Goal: Find specific page/section: Find specific page/section

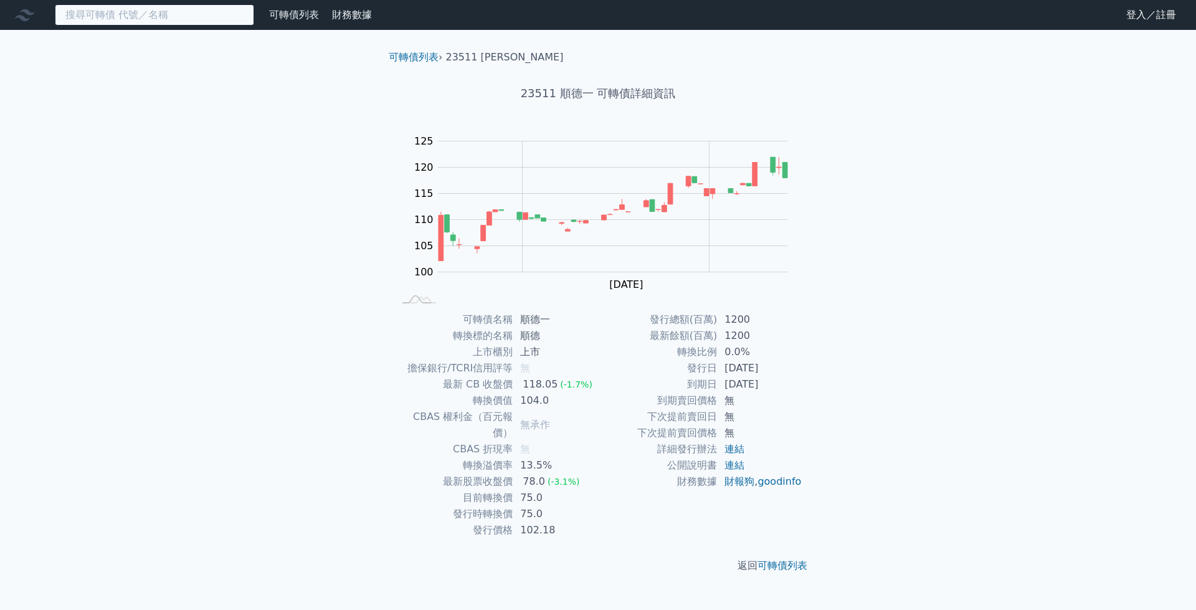
click at [174, 16] on input at bounding box center [154, 14] width 199 height 21
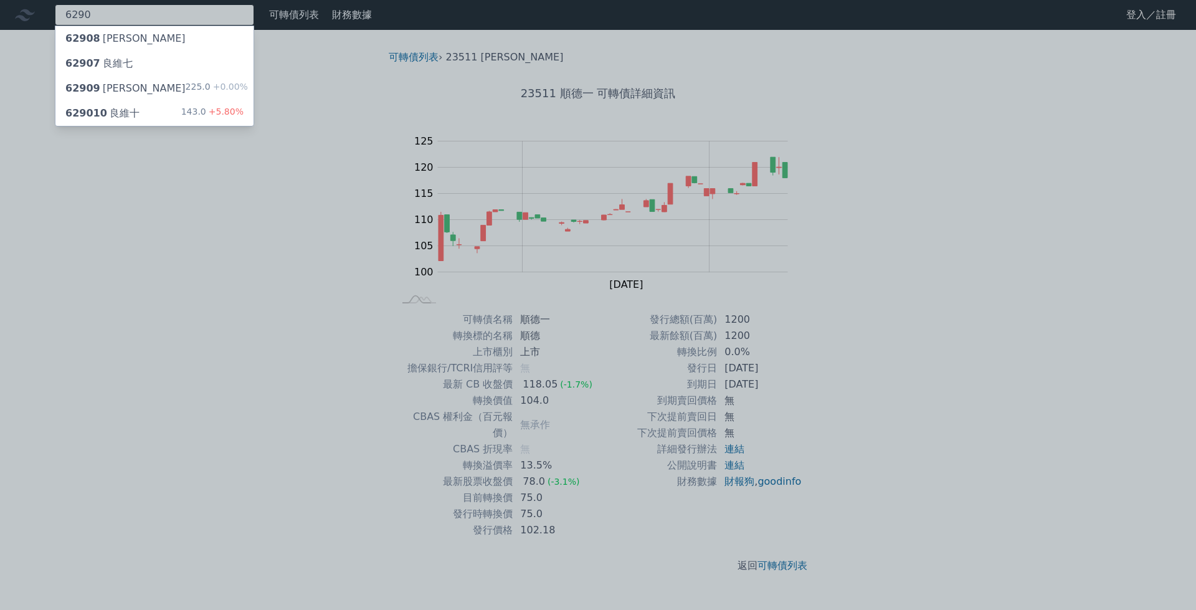
type input "6290"
click at [159, 111] on div "629010 良維十 143.0 +5.80%" at bounding box center [154, 113] width 198 height 25
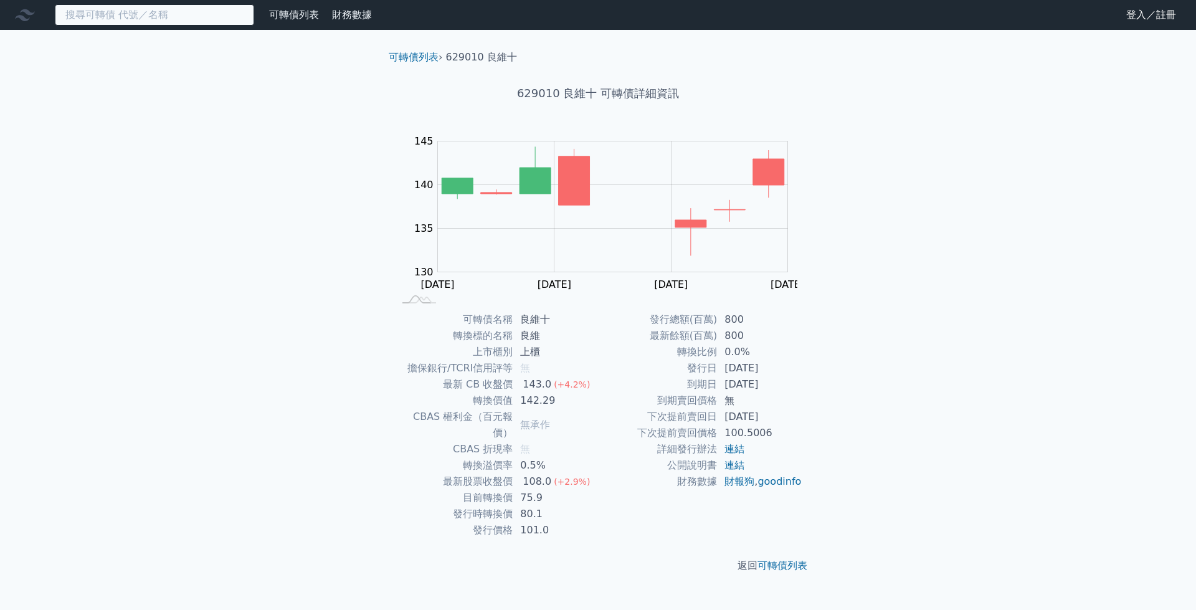
click at [189, 17] on input at bounding box center [154, 14] width 199 height 21
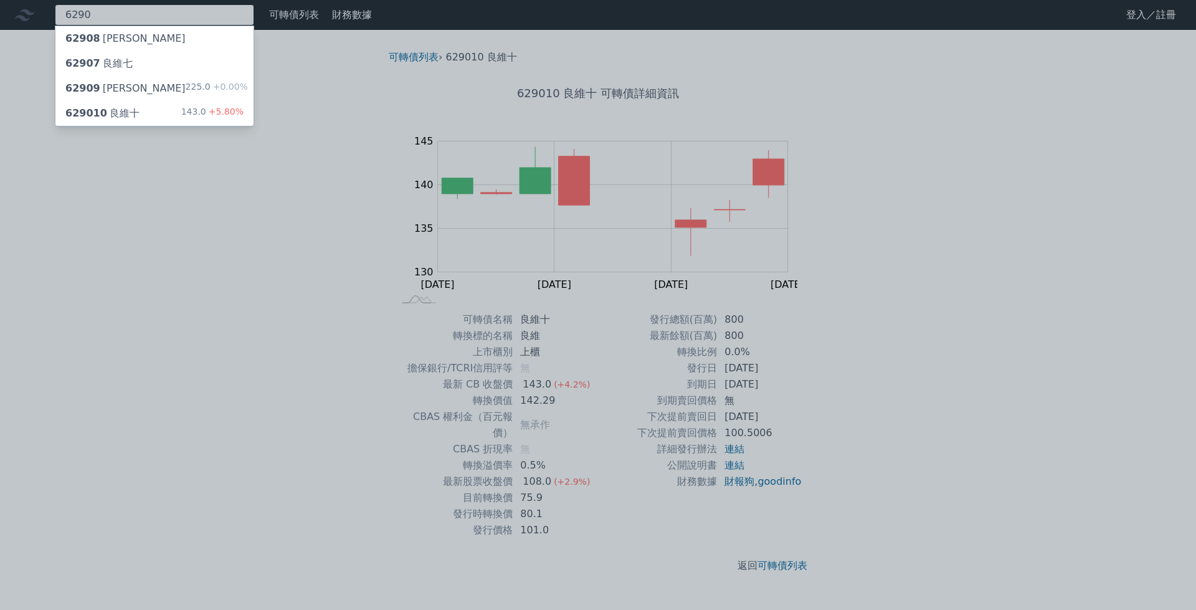
type input "6290"
click at [187, 88] on div "62909 良維九 225.0 +0.00%" at bounding box center [154, 88] width 198 height 25
